Goal: Find specific page/section: Find specific page/section

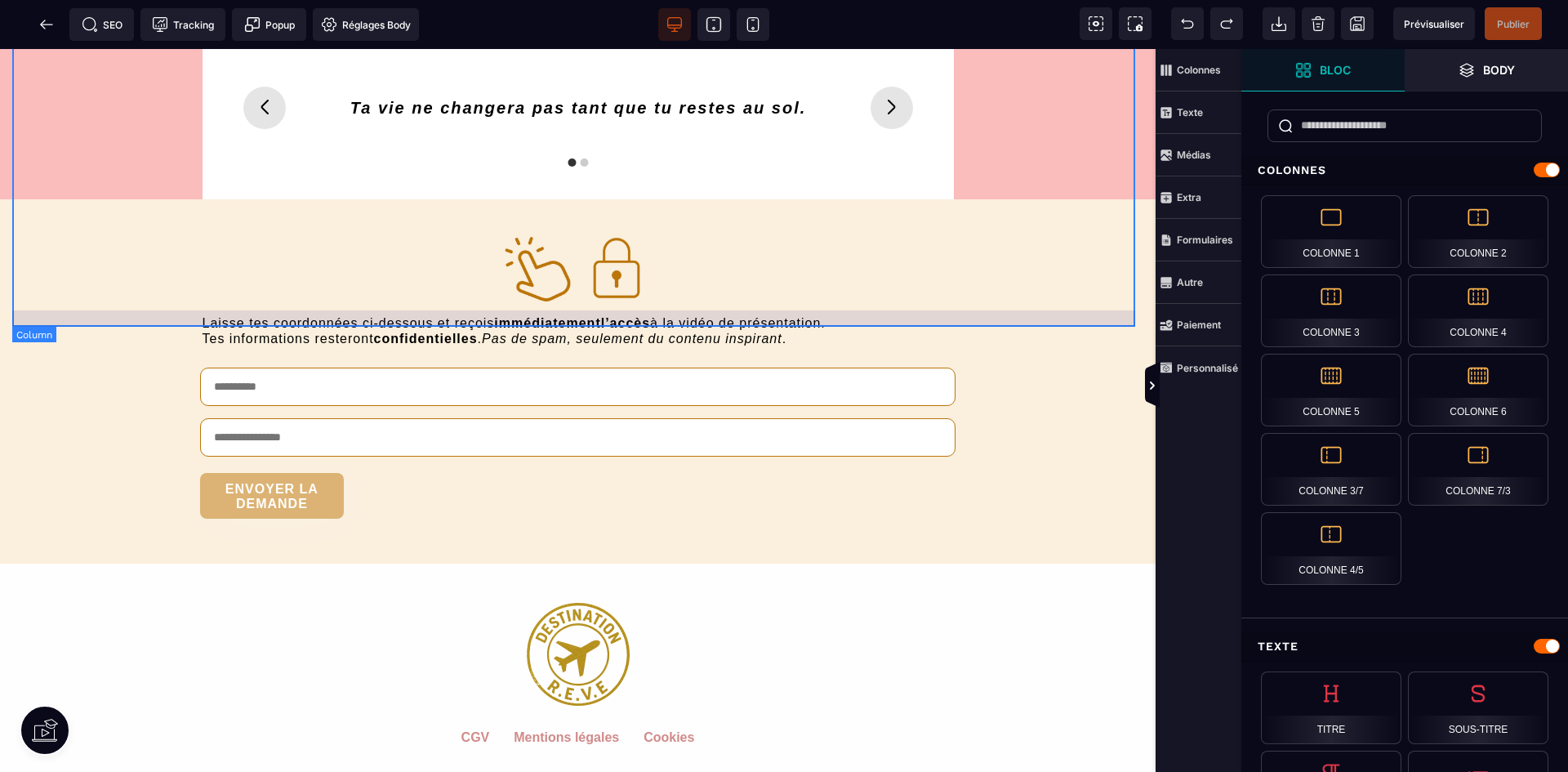
scroll to position [5881, 0]
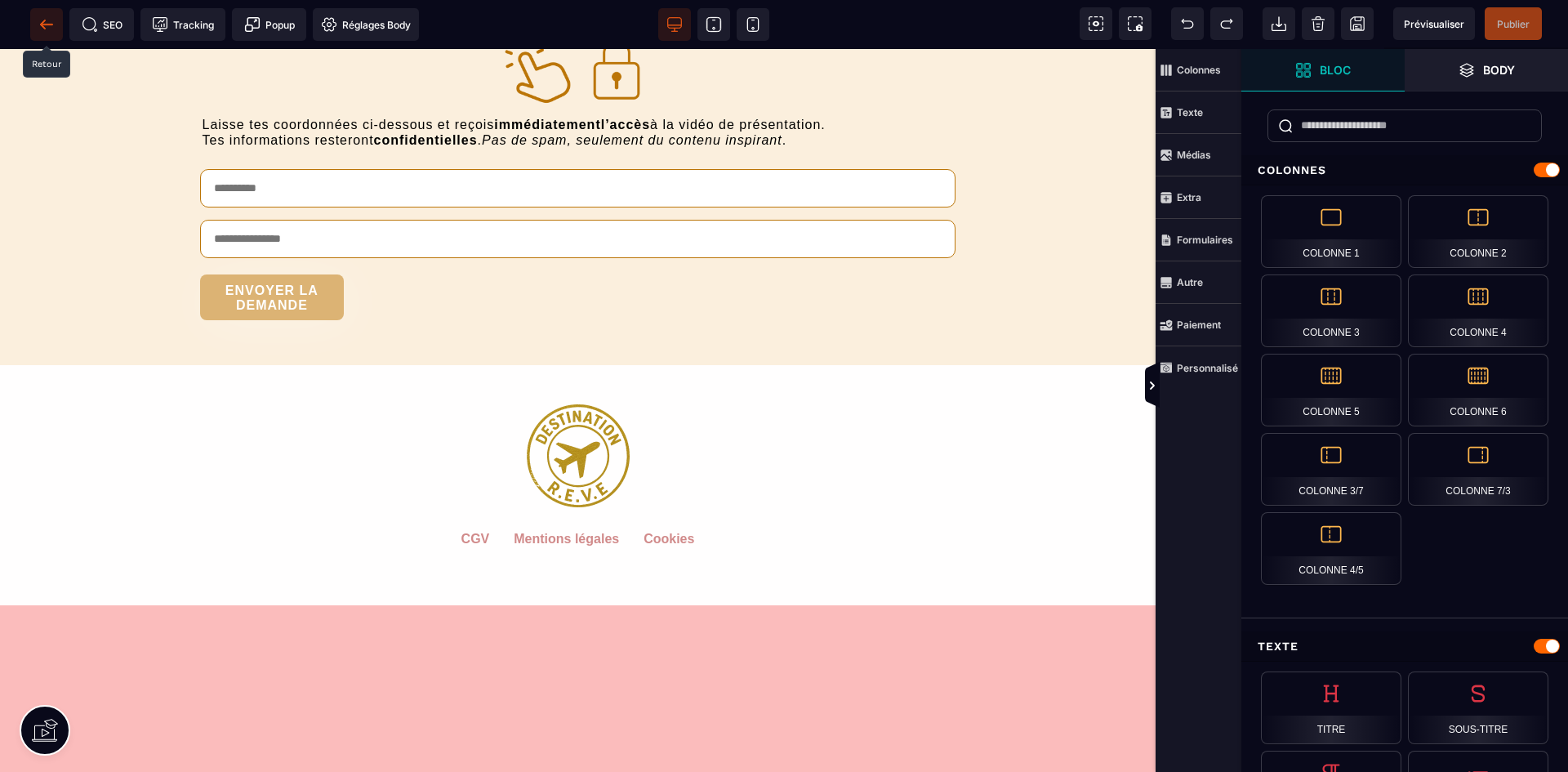
click at [49, 19] on icon at bounding box center [46, 25] width 17 height 17
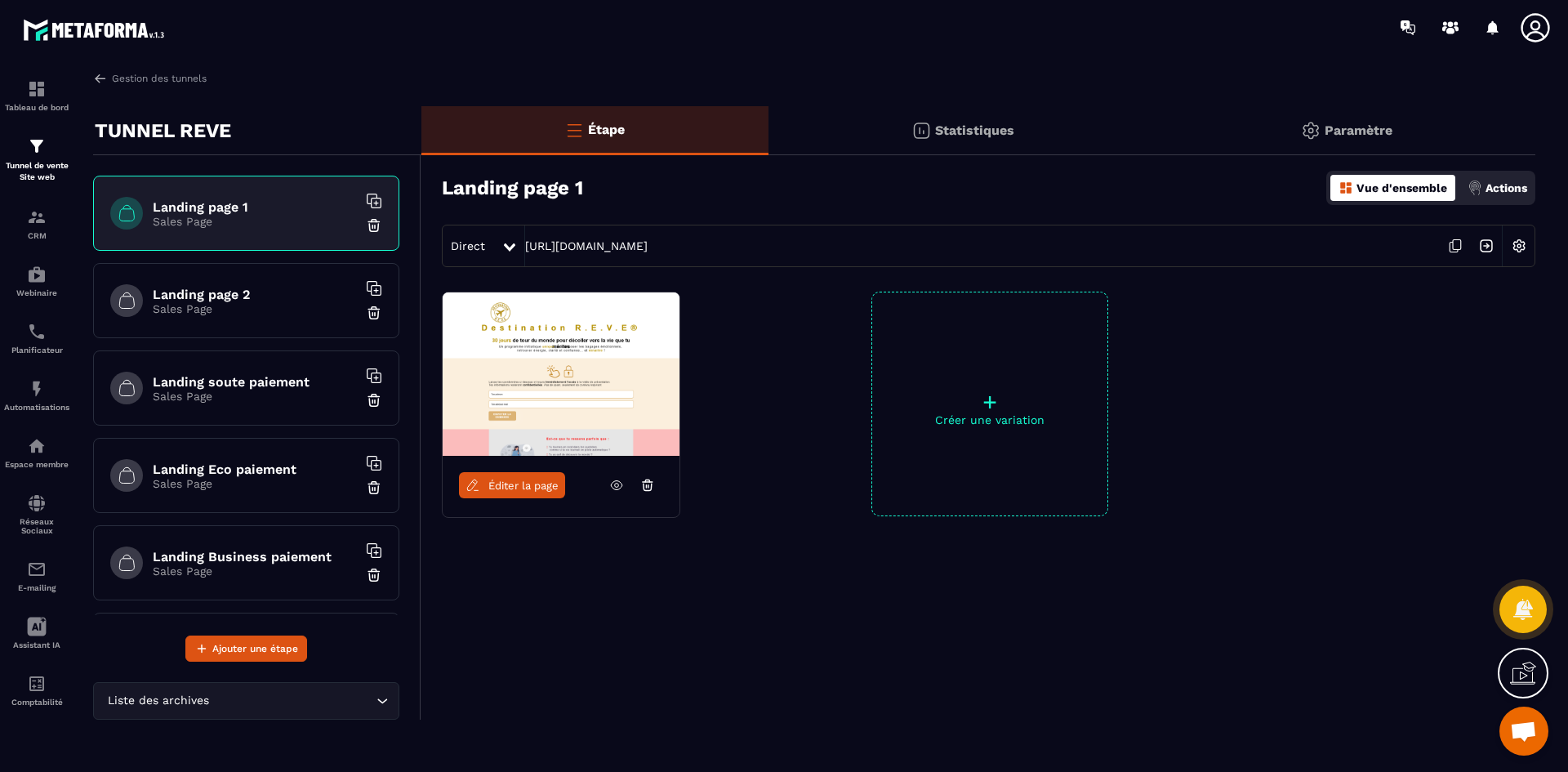
click at [291, 288] on h6 "Landing page 2" at bounding box center [254, 294] width 204 height 16
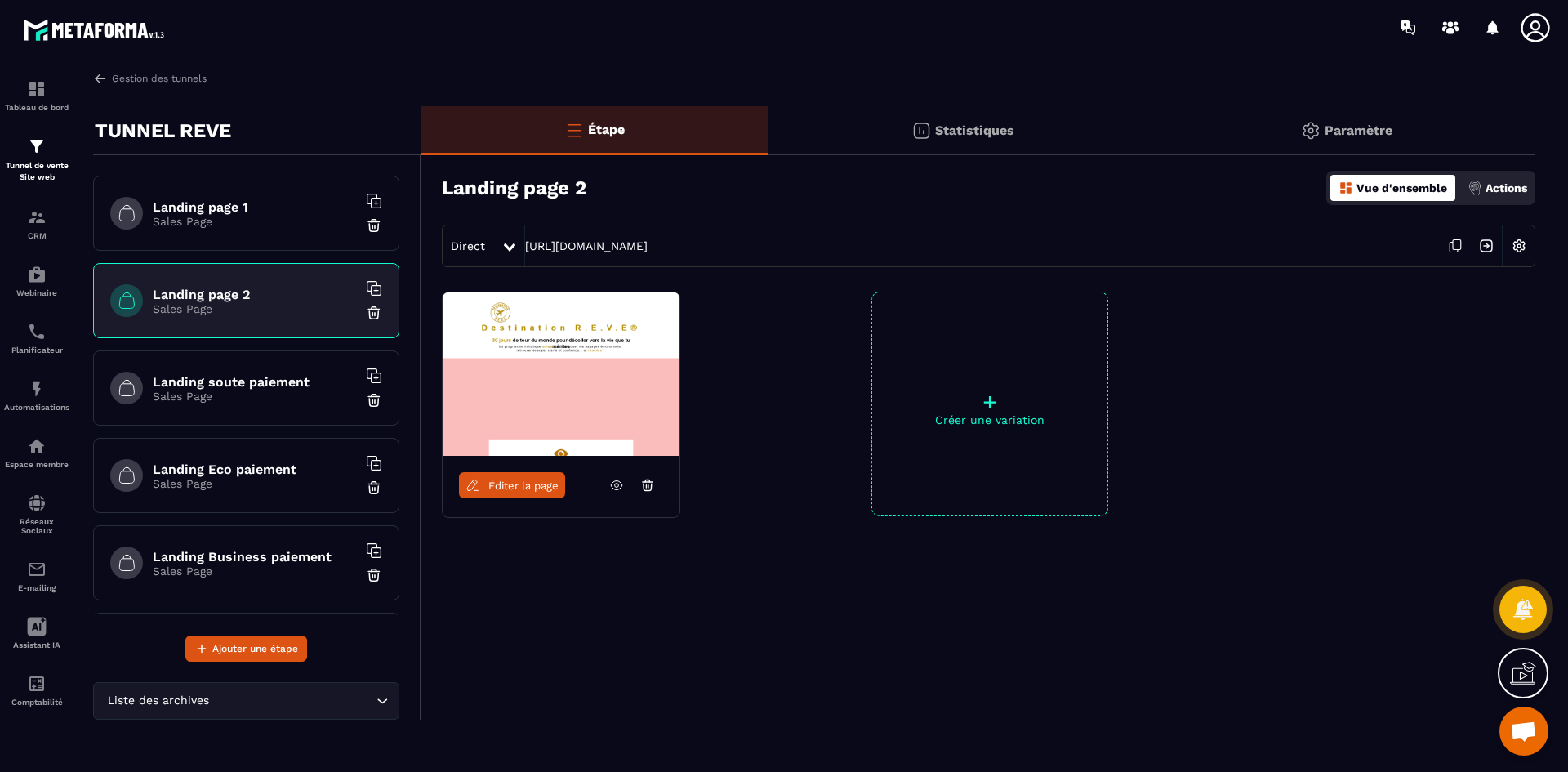
click at [533, 489] on span "Éditer la page" at bounding box center [523, 485] width 70 height 12
